Goal: Navigation & Orientation: Find specific page/section

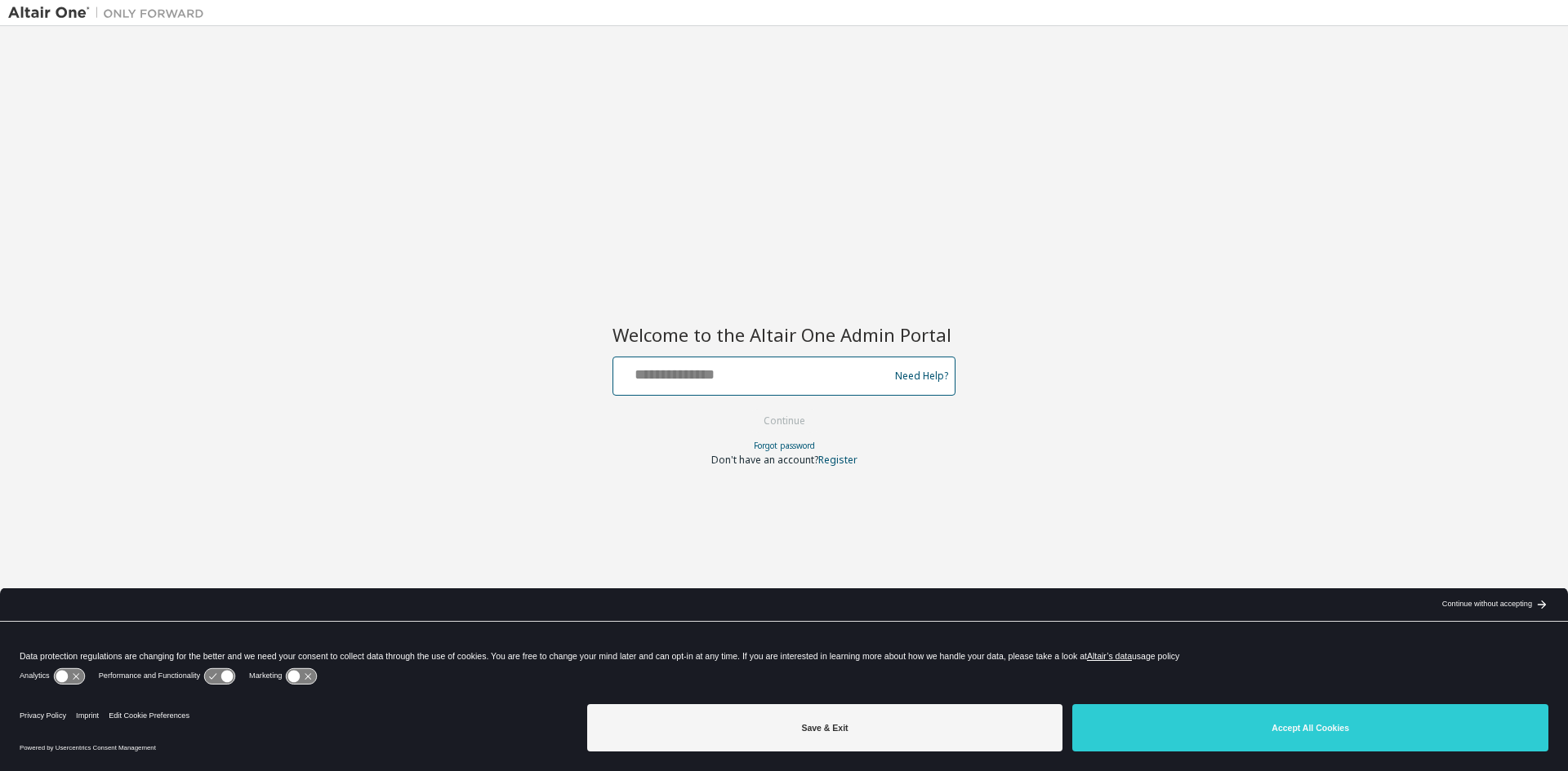
click at [720, 380] on input "text" at bounding box center [753, 372] width 267 height 23
type input "**********"
click at [746, 409] on button "Continue" at bounding box center [784, 421] width 76 height 24
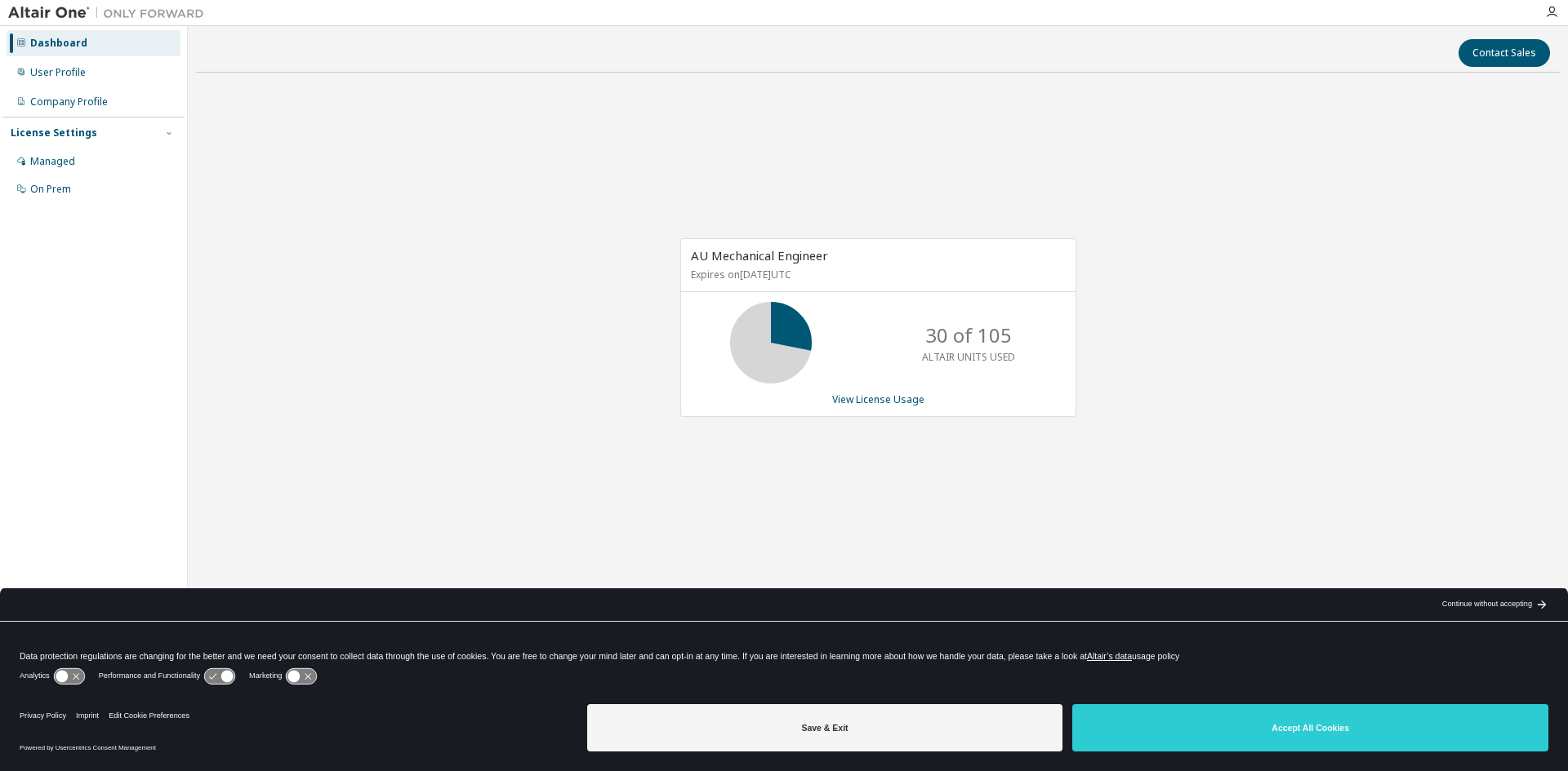
click at [1151, 93] on div "AU Mechanical Engineer Expires on June 1, 2026 UTC 30 of 105 ALTAIR UNITS USED …" at bounding box center [878, 336] width 1364 height 501
click at [74, 361] on div "Dashboard User Profile Company Profile License Settings Managed On Prem" at bounding box center [93, 360] width 182 height 664
click at [1467, 602] on div "Continue without accepting" at bounding box center [1487, 605] width 89 height 13
